Goal: Communication & Community: Answer question/provide support

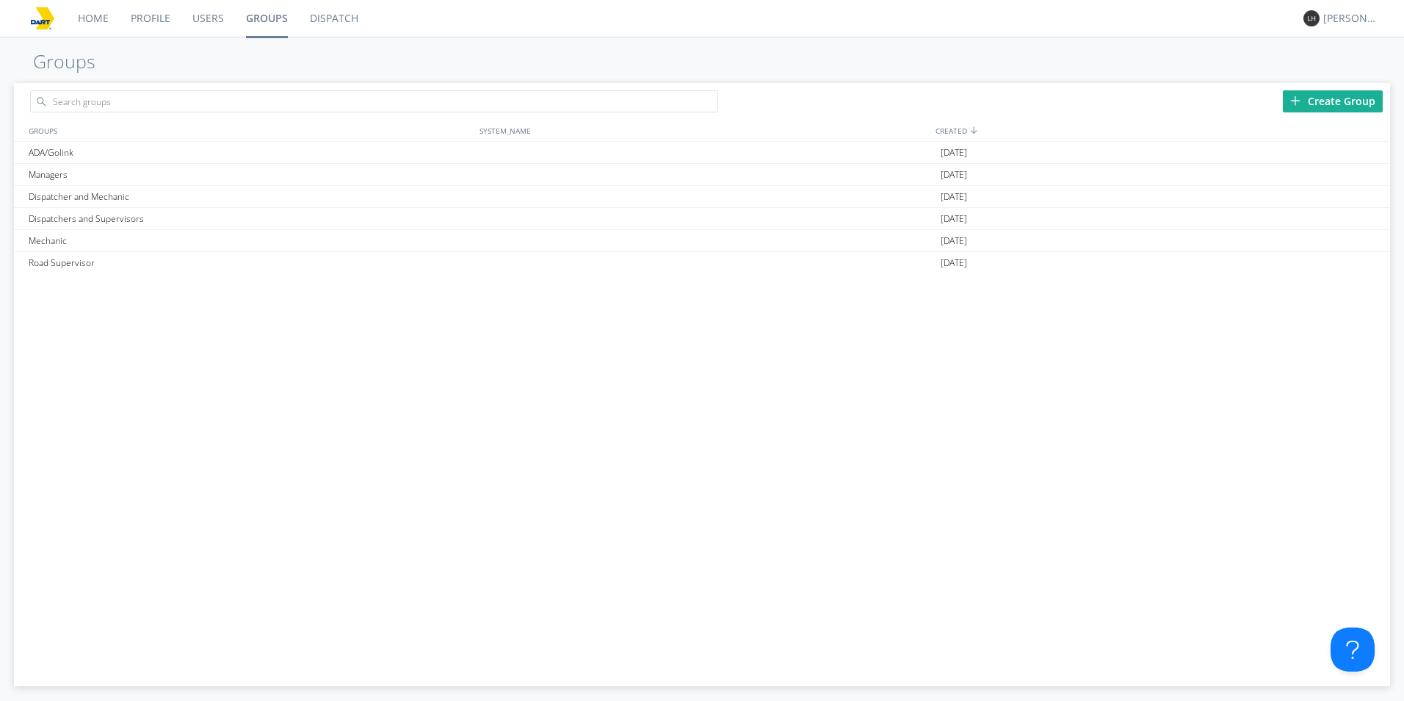
click at [336, 14] on link "Dispatch" at bounding box center [334, 18] width 70 height 37
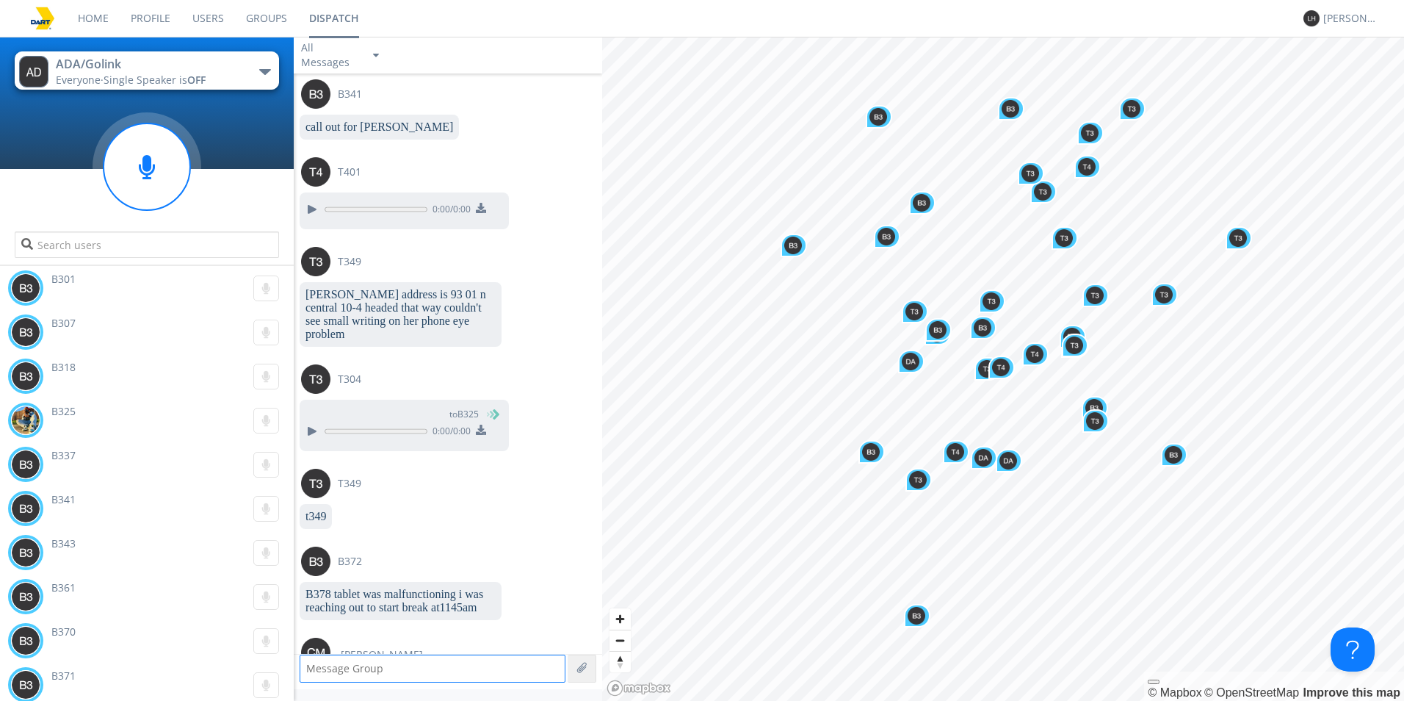
scroll to position [2488, 0]
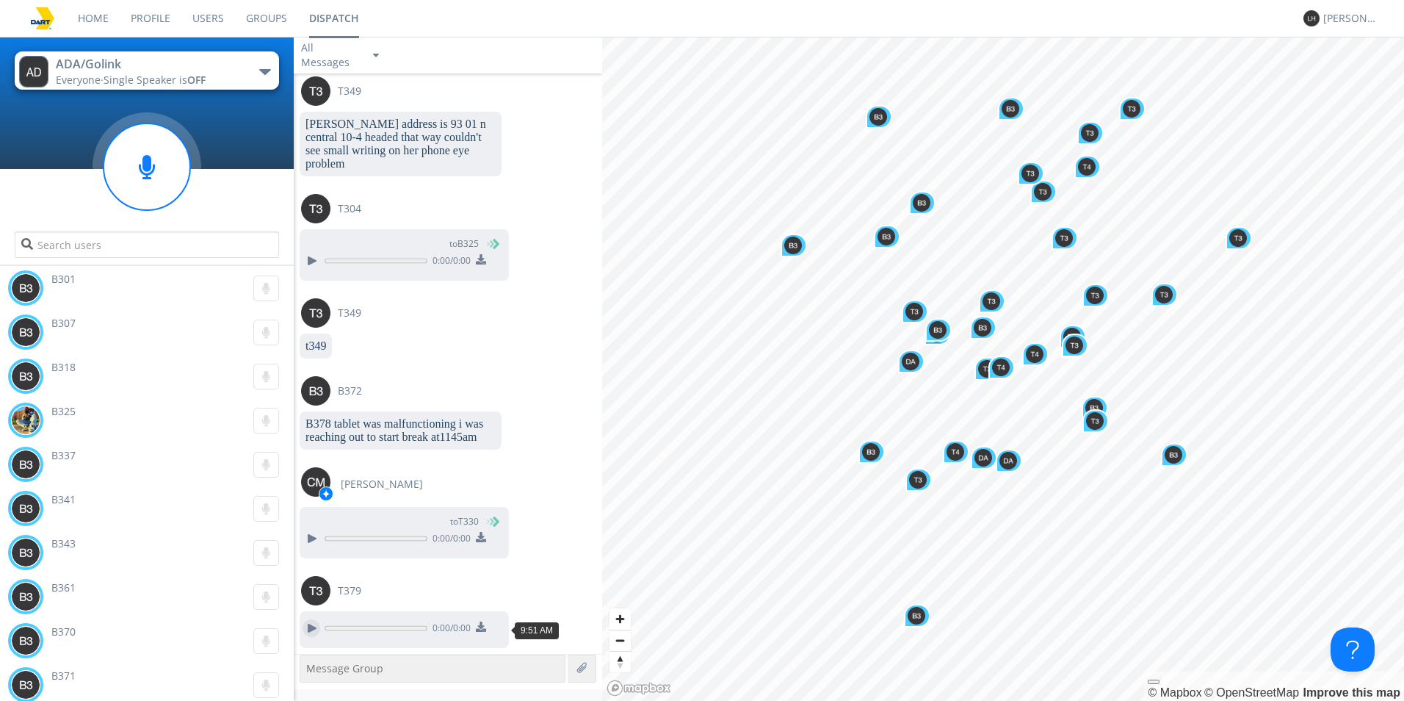
click at [310, 626] on div at bounding box center [312, 628] width 18 height 18
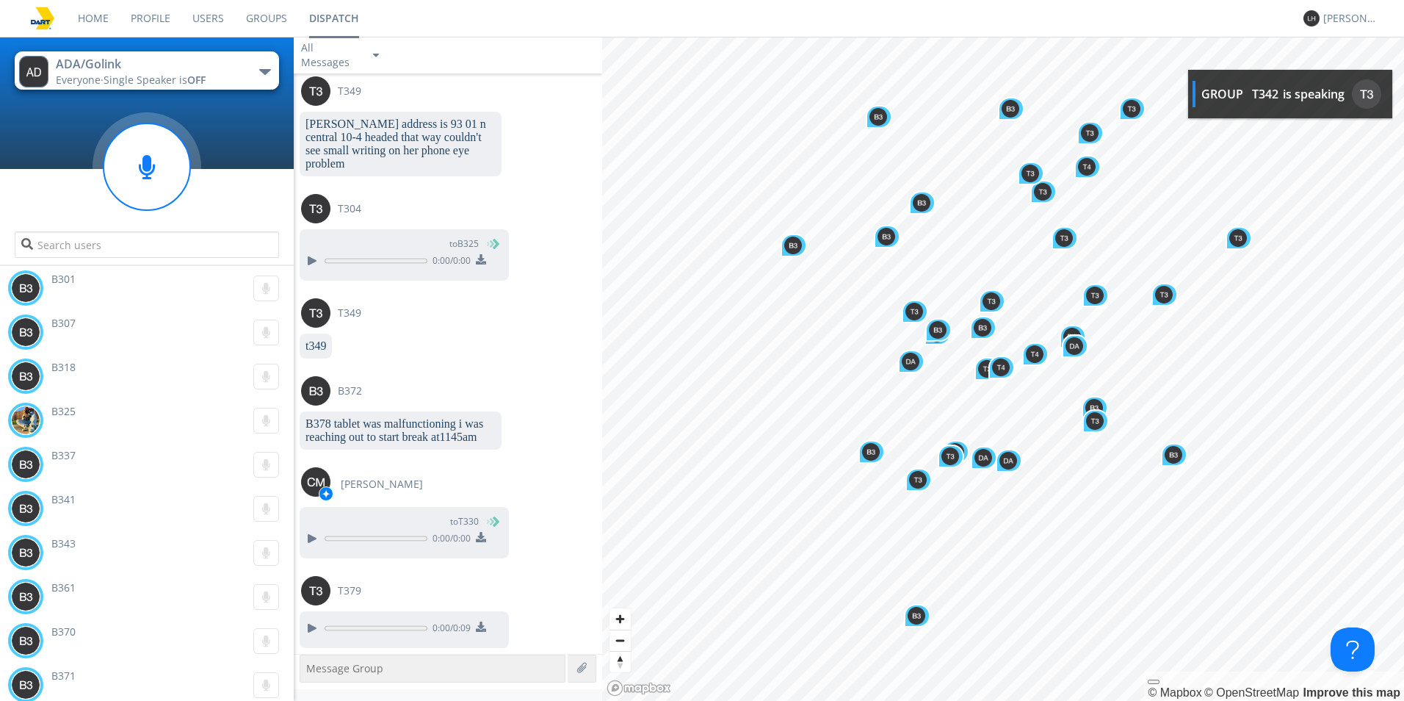
scroll to position [2578, 0]
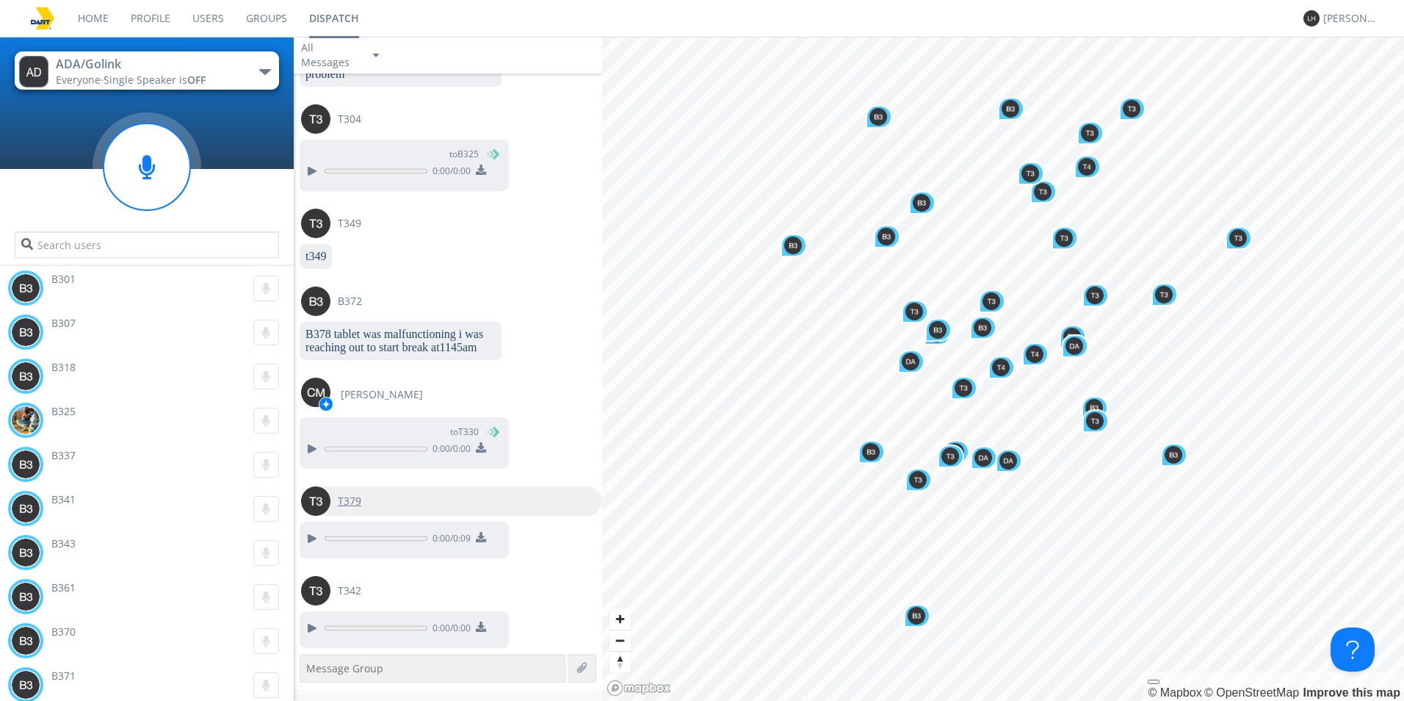
click at [313, 501] on img at bounding box center [315, 500] width 29 height 29
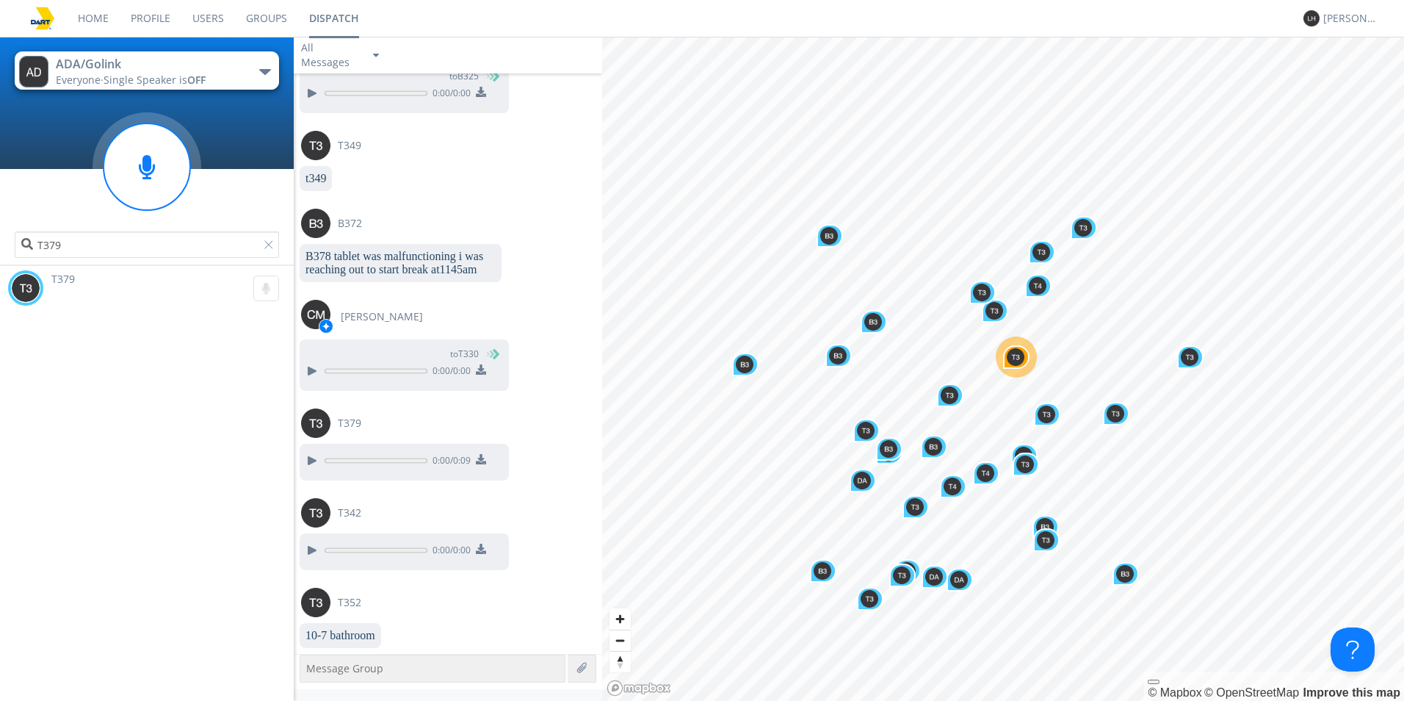
scroll to position [2733, 0]
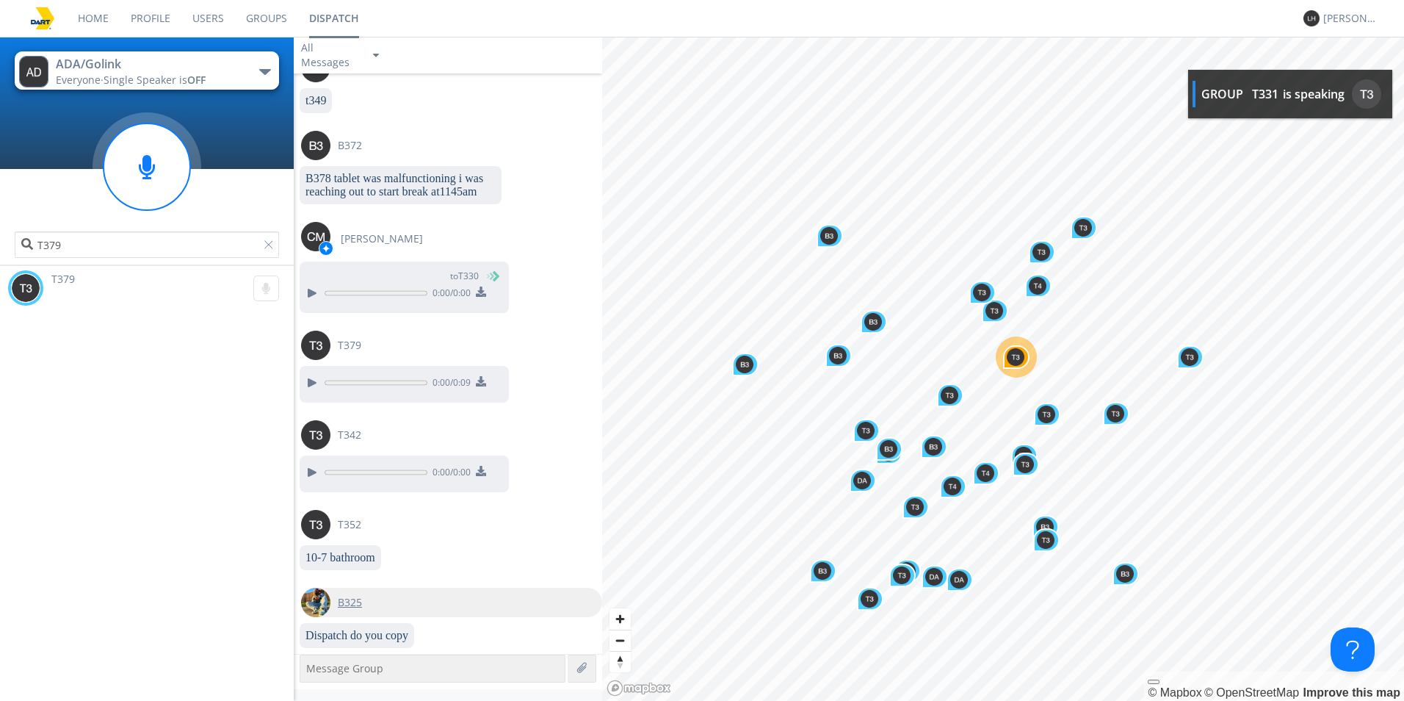
click at [320, 605] on img at bounding box center [315, 601] width 29 height 29
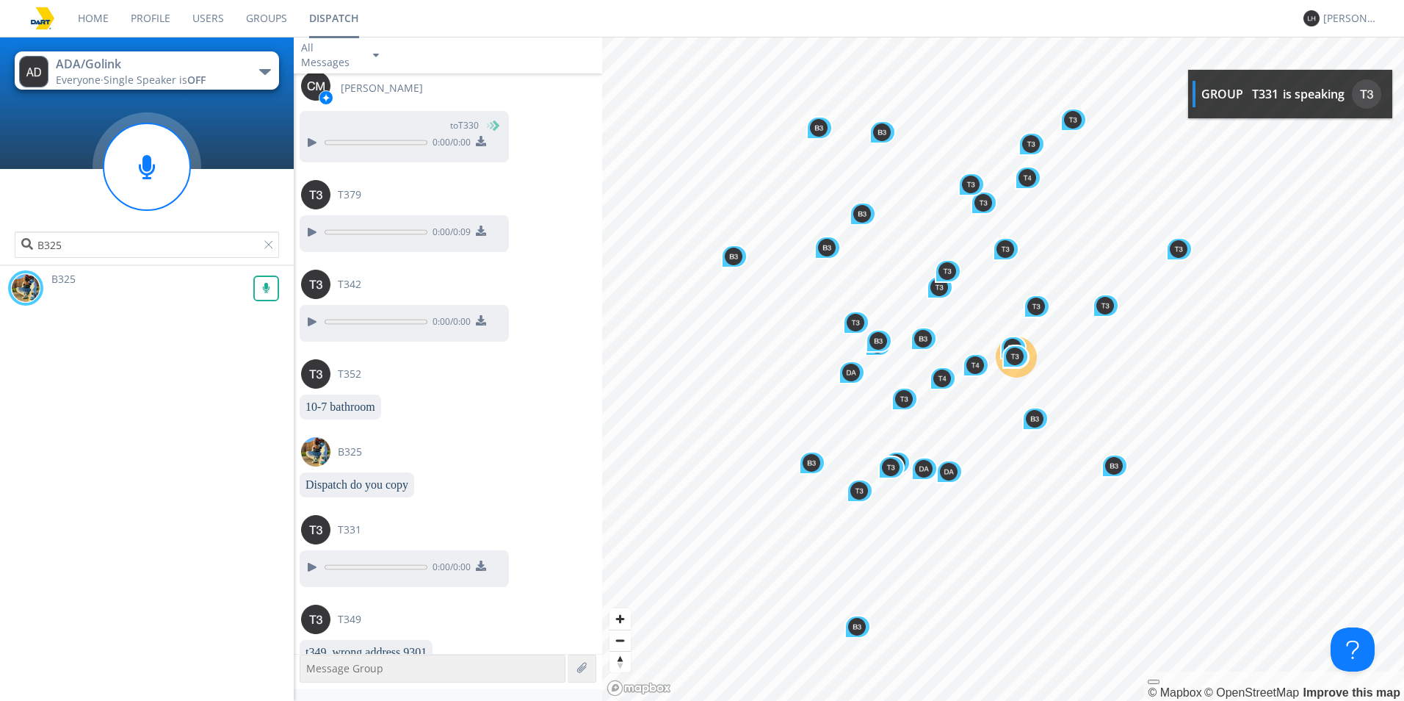
scroll to position [2901, 0]
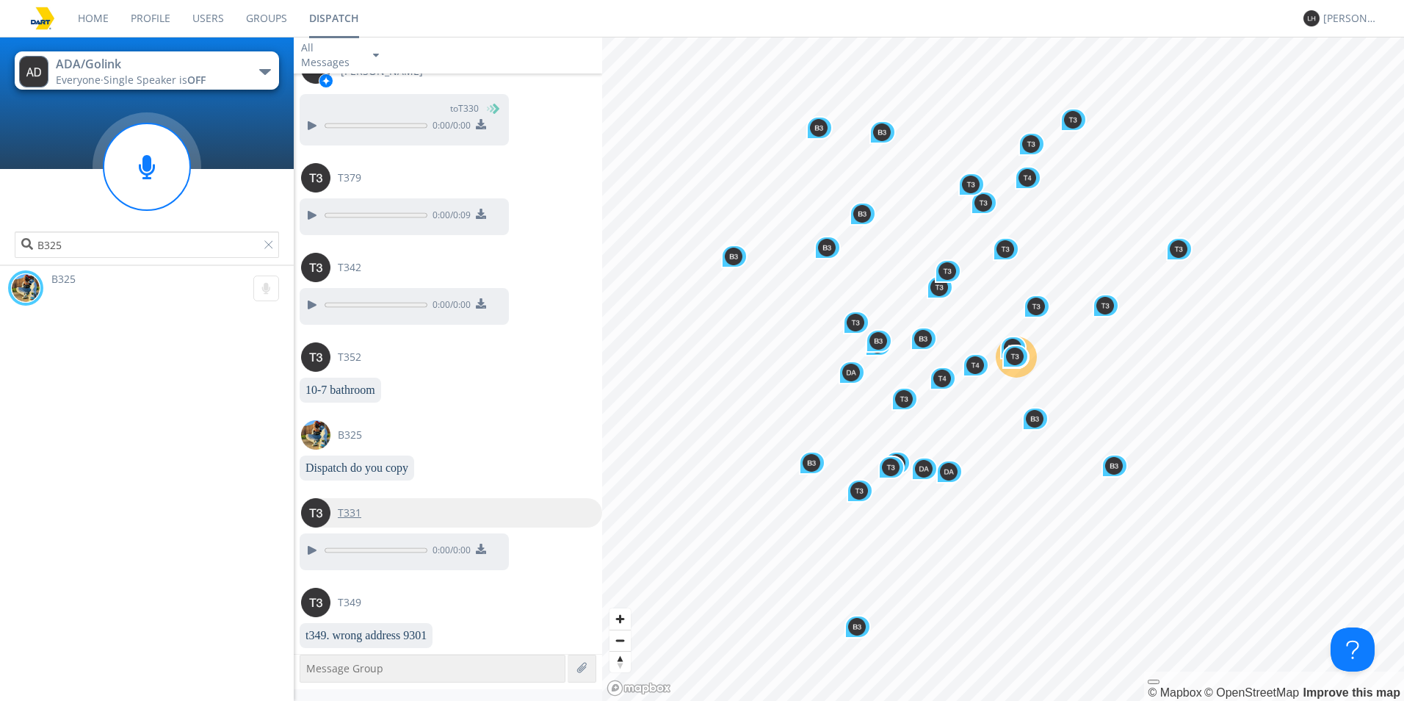
click at [316, 512] on img at bounding box center [315, 512] width 29 height 29
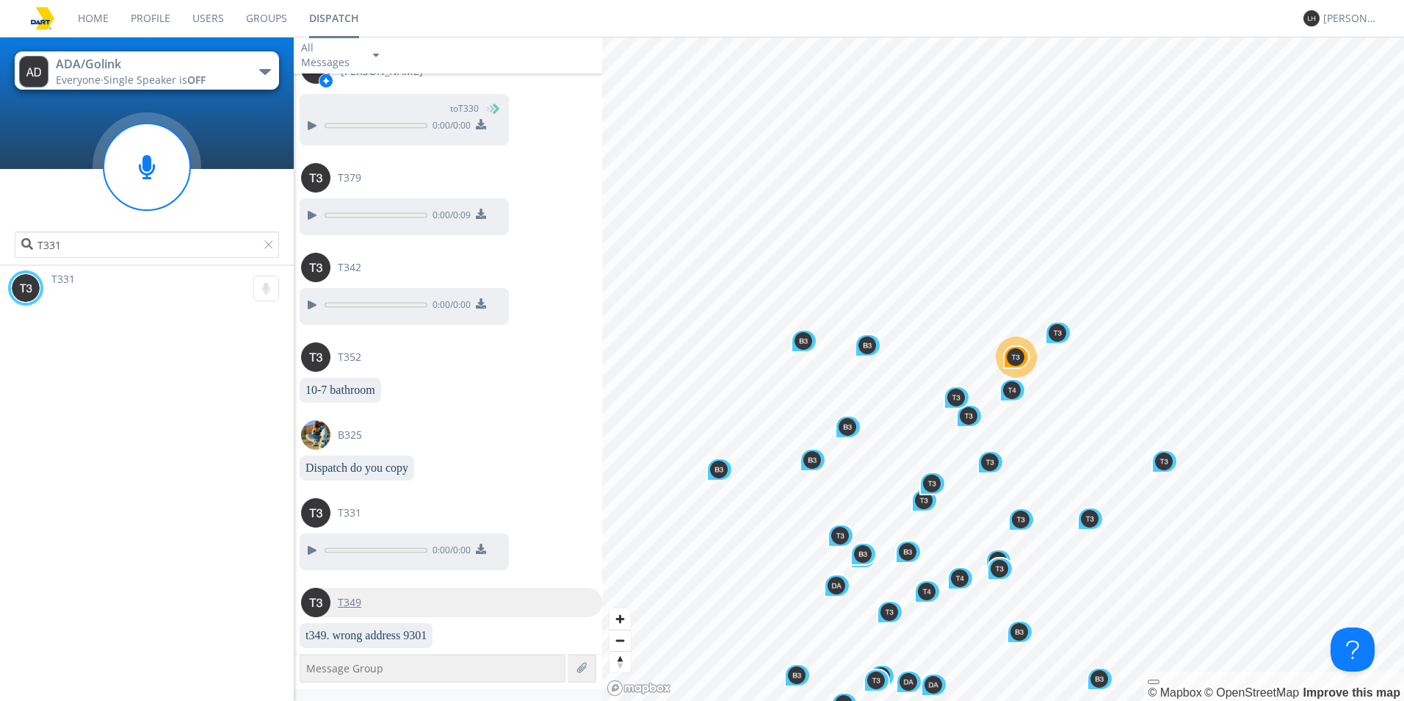
click at [311, 603] on img at bounding box center [315, 601] width 29 height 29
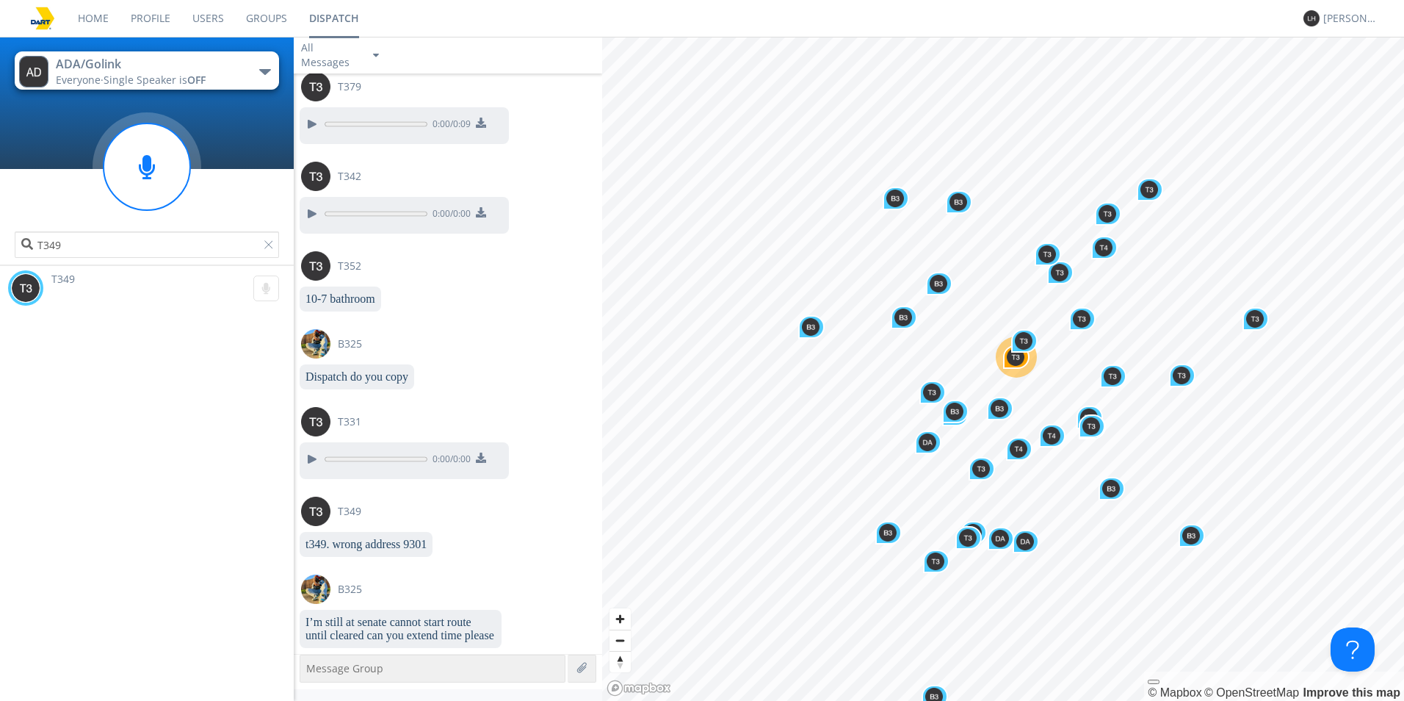
scroll to position [3070, 0]
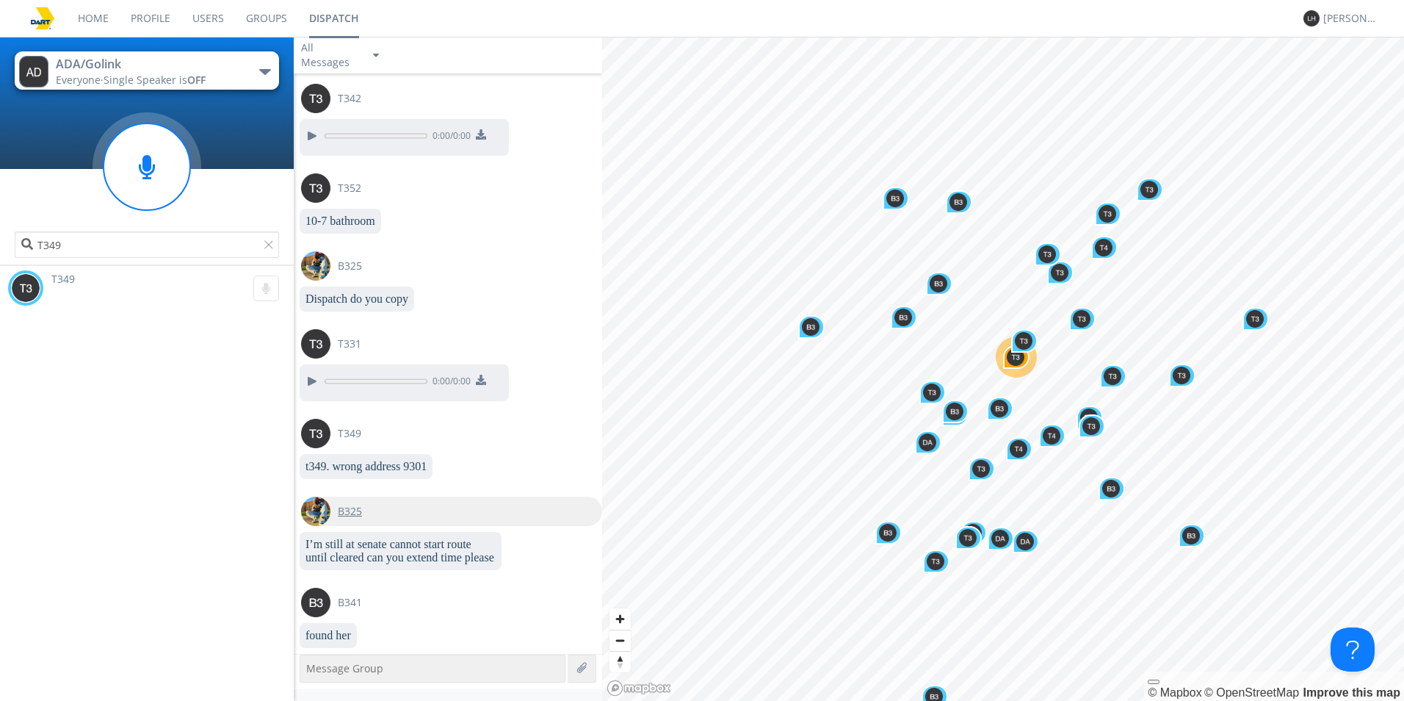
click at [319, 516] on img at bounding box center [315, 510] width 29 height 29
type input "B325"
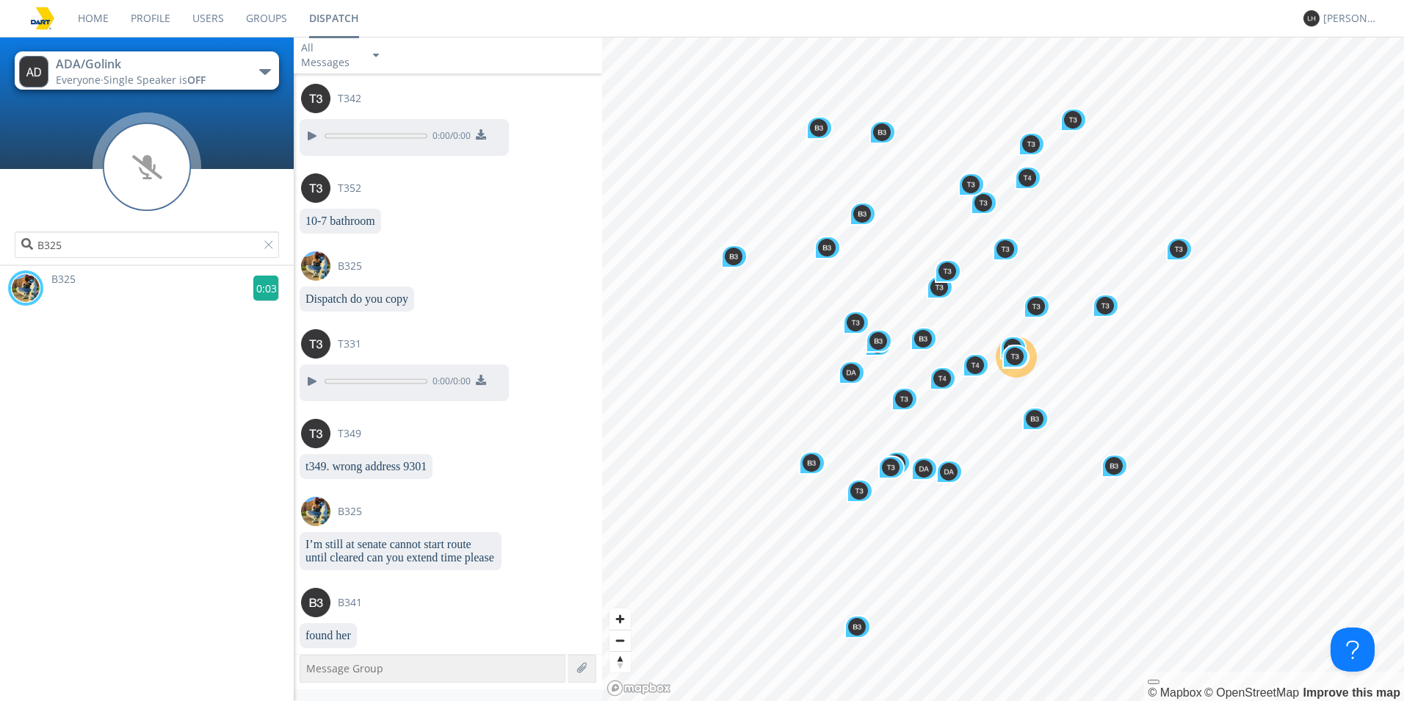
click at [262, 287] on g at bounding box center [266, 288] width 26 height 26
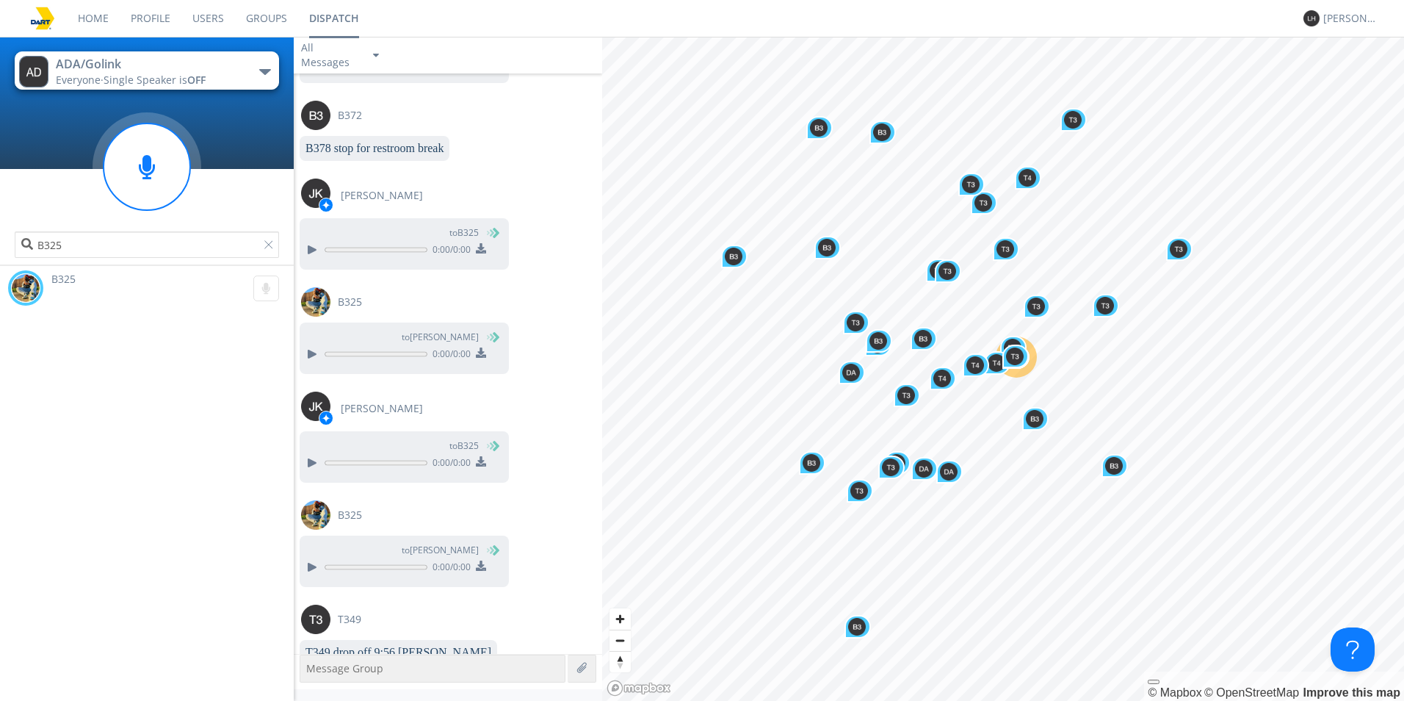
scroll to position [4275, 0]
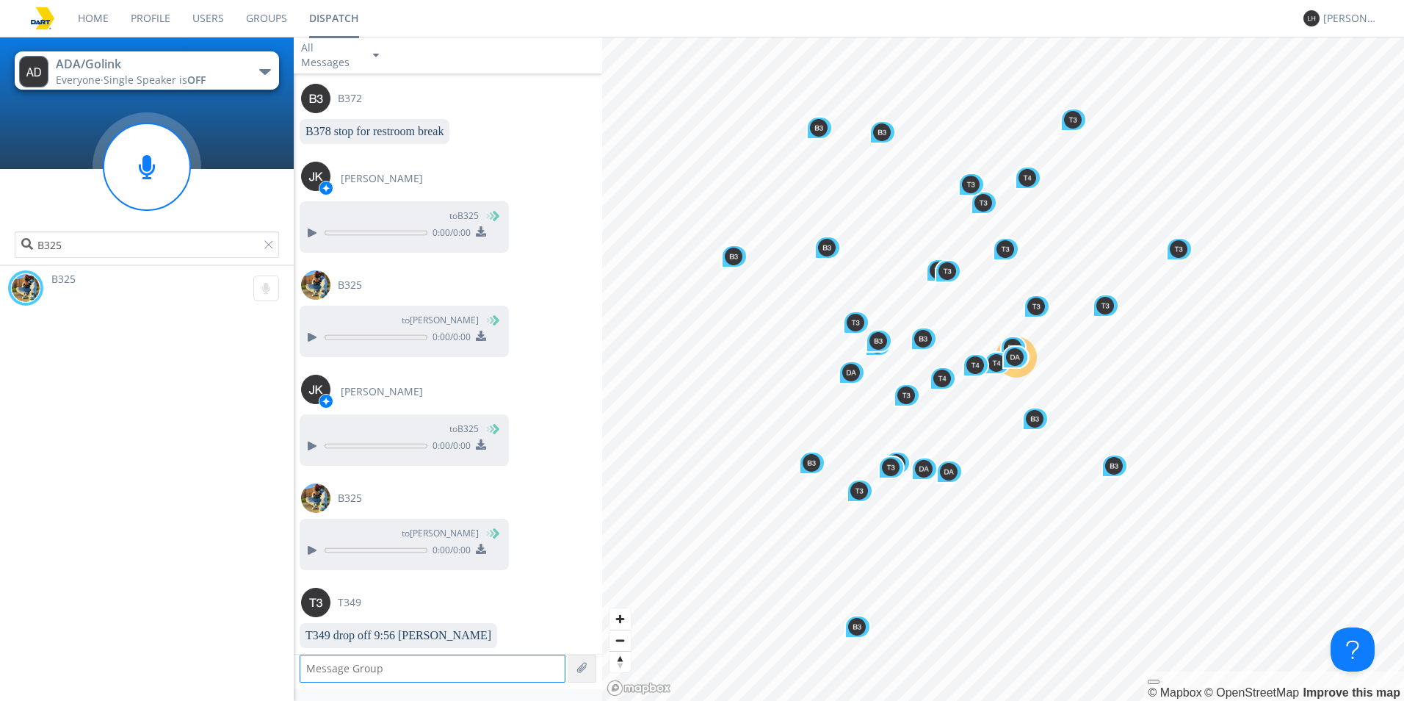
click at [331, 670] on textarea at bounding box center [433, 668] width 266 height 28
type textarea "10-4"
click at [587, 668] on img at bounding box center [587, 668] width 18 height 18
